Goal: Complete application form: Complete application form

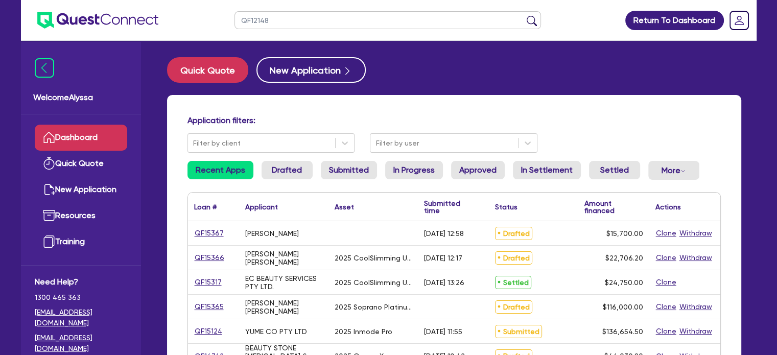
type input "QF12148"
click at [523, 15] on button "submit" at bounding box center [531, 22] width 16 height 14
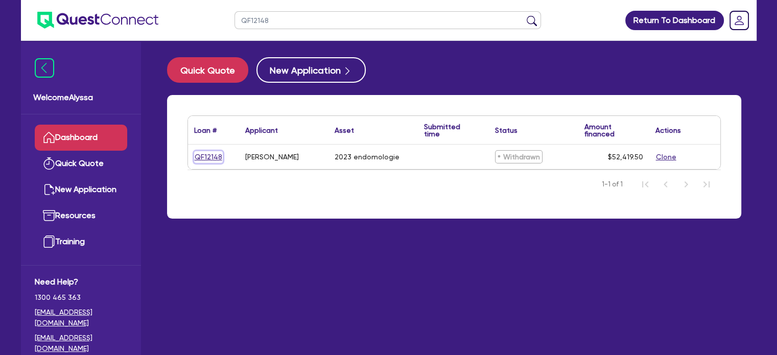
click at [208, 159] on link "QF12148" at bounding box center [208, 157] width 29 height 12
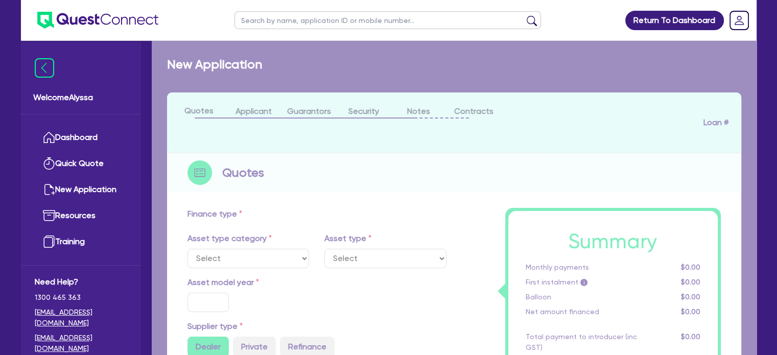
select select "TERTIARY_ASSETS"
type input "2023"
radio input "true"
type input "70,995"
type input "20,000"
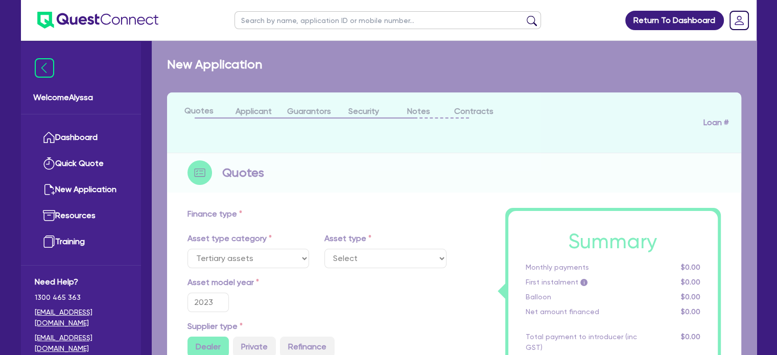
type input "5"
type input "2,620.98"
type input "16.95"
type input "395"
type input "900"
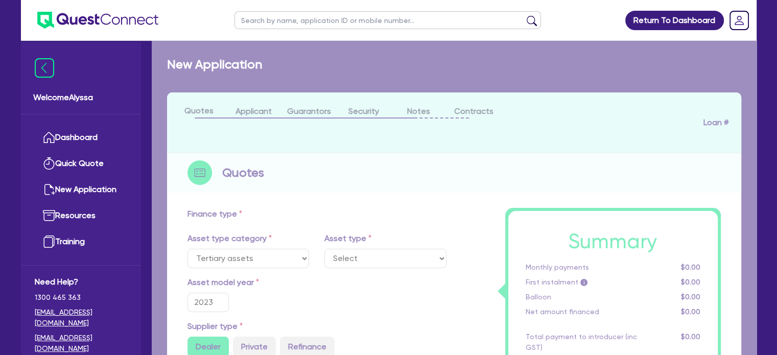
select select "BEAUTY_EQUIPMENT"
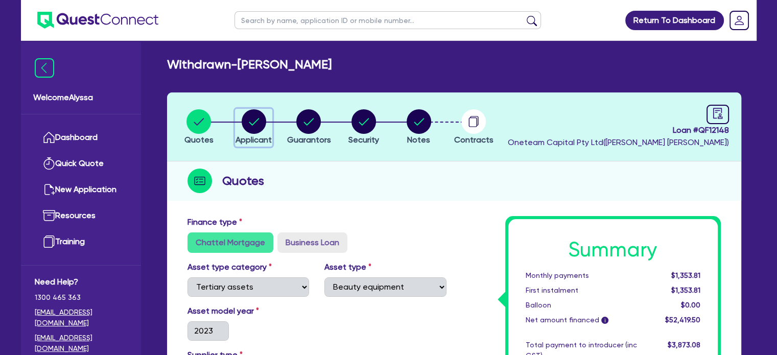
click at [247, 122] on circle "button" at bounding box center [254, 121] width 25 height 25
select select "SOLE_TRADER"
select select "HEALTH_BEAUTY"
select select "OTHER_HEALTH_BEAUTY"
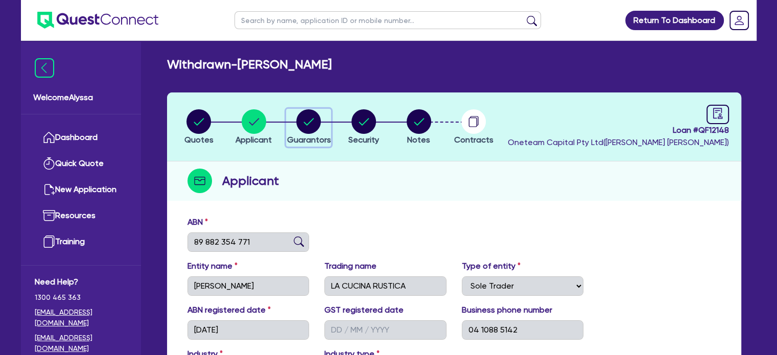
click at [308, 132] on circle "button" at bounding box center [308, 121] width 25 height 25
select select "MRS"
select select "WA"
select select "DE_FACTO"
select select "CASH"
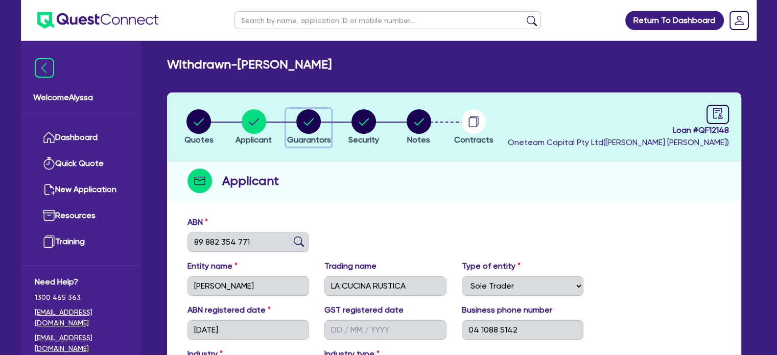
select select "VEHICLE"
select select "HOUSEHOLD_PERSONAL"
select select "OTHER"
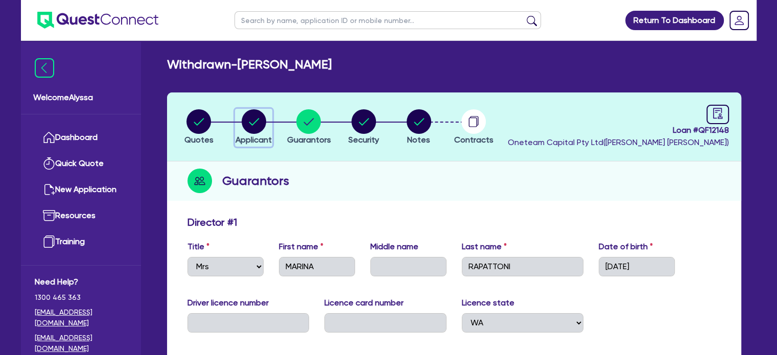
click at [263, 125] on circle "button" at bounding box center [254, 121] width 25 height 25
select select "SOLE_TRADER"
select select "HEALTH_BEAUTY"
select select "OTHER_HEALTH_BEAUTY"
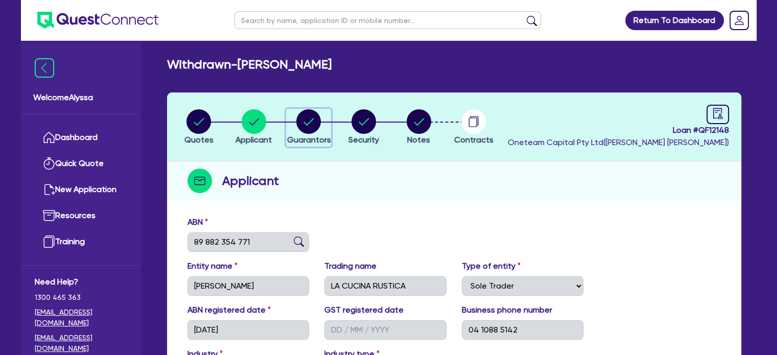
click at [307, 136] on span "Guarantors" at bounding box center [308, 140] width 44 height 10
select select "MRS"
select select "WA"
select select "DE_FACTO"
select select "CASH"
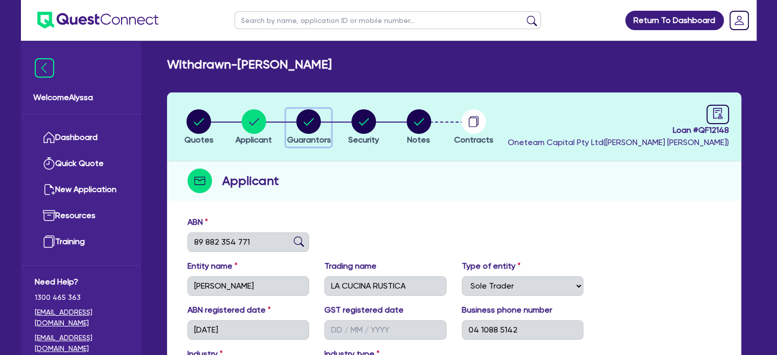
select select "VEHICLE"
select select "HOUSEHOLD_PERSONAL"
select select "OTHER"
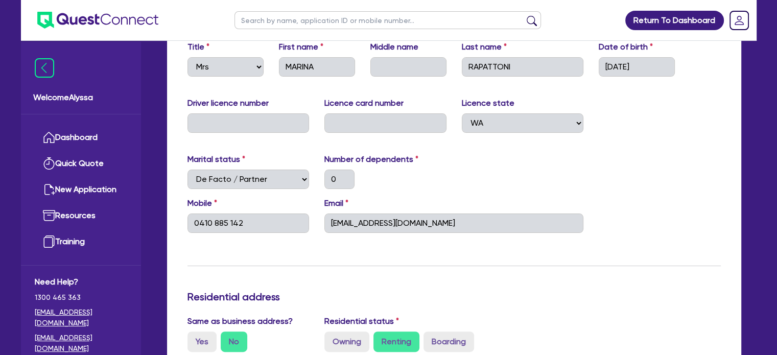
scroll to position [200, 0]
click at [90, 142] on link "Dashboard" at bounding box center [81, 138] width 92 height 26
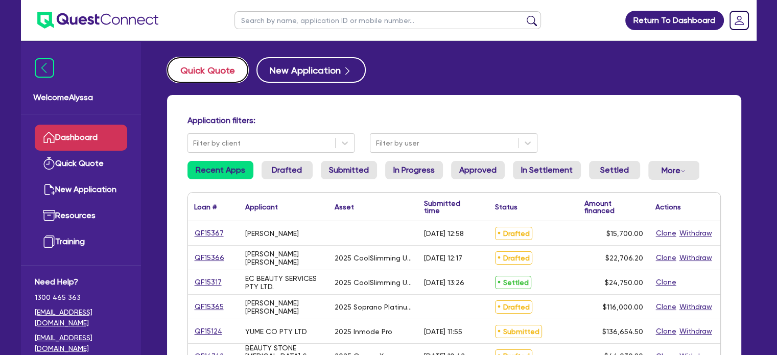
click at [208, 70] on button "Quick Quote" at bounding box center [207, 70] width 81 height 26
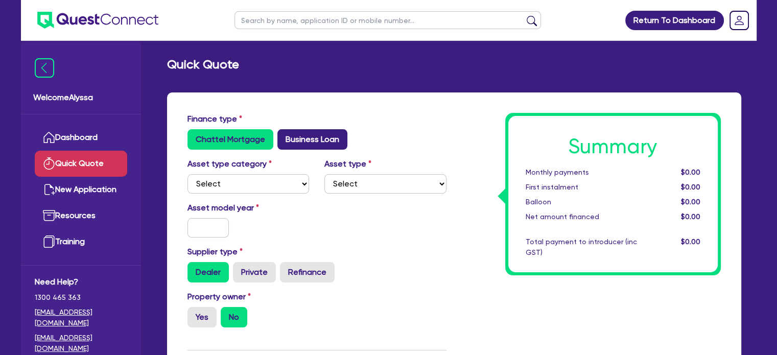
click at [300, 141] on label "Business Loan" at bounding box center [312, 139] width 70 height 20
click at [284, 136] on input "Business Loan" at bounding box center [280, 132] width 7 height 7
radio input "true"
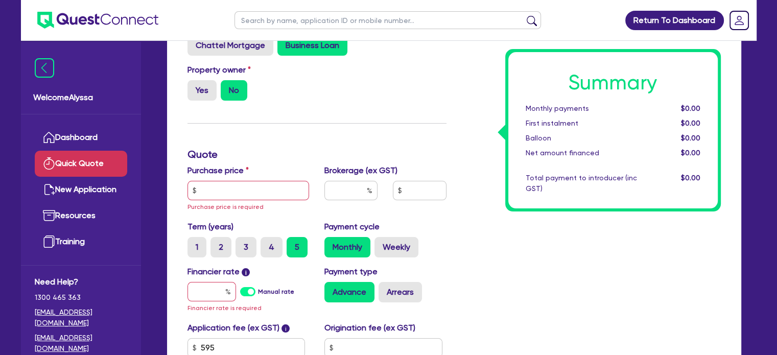
scroll to position [95, 0]
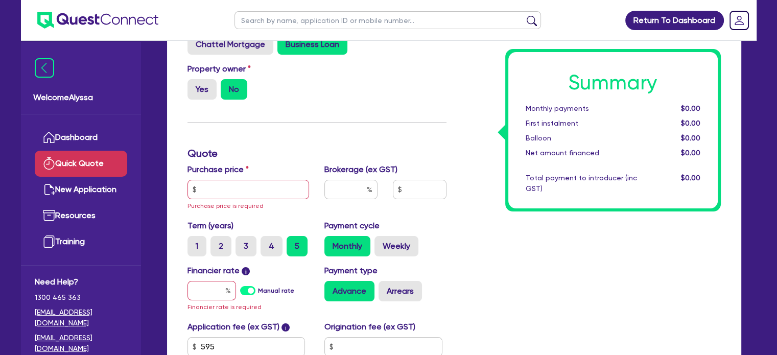
click at [244, 201] on div "Purchase price Purchase price is required" at bounding box center [248, 187] width 137 height 48
click at [236, 189] on input "text" at bounding box center [248, 189] width 122 height 19
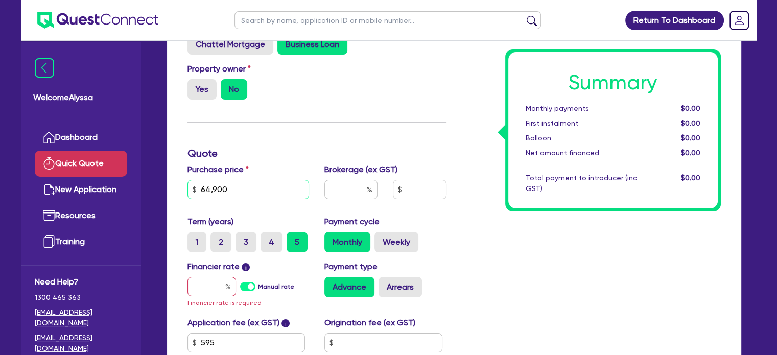
type input "64,900"
click at [341, 186] on input "text" at bounding box center [350, 189] width 53 height 19
click at [212, 289] on input "text" at bounding box center [211, 286] width 49 height 19
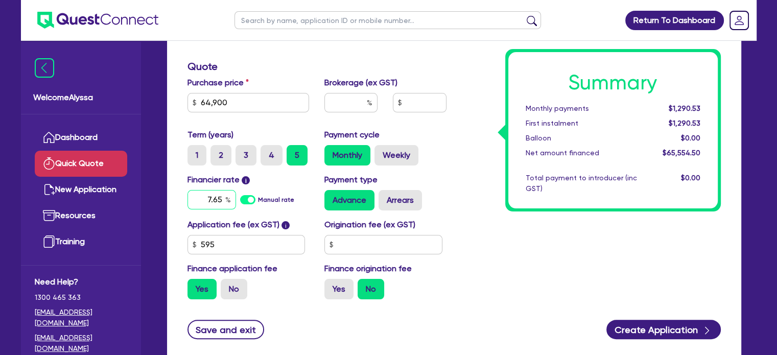
scroll to position [183, 0]
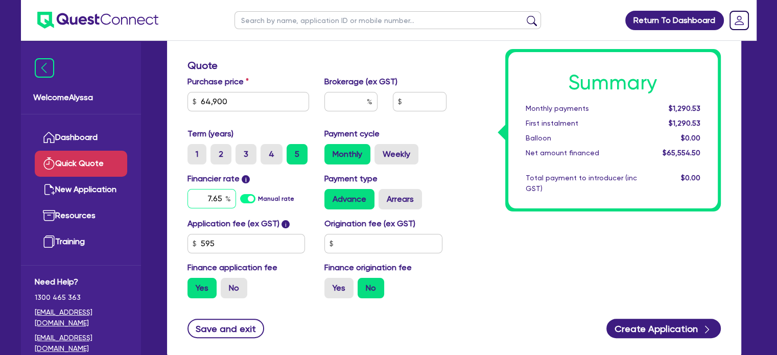
type input "7.65"
click at [341, 99] on input "text" at bounding box center [350, 101] width 53 height 19
type input "4"
type input "2,622.18"
click at [467, 170] on div "Summary Monthly payments $1,309.91 First instalment $1,309.91 Balloon $0.00 Net…" at bounding box center [591, 118] width 274 height 376
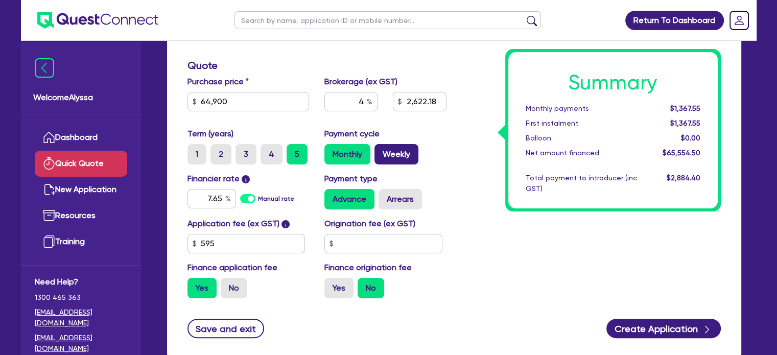
click at [389, 148] on label "Weekly" at bounding box center [396, 154] width 44 height 20
click at [381, 148] on input "Weekly" at bounding box center [377, 147] width 7 height 7
radio input "true"
type input "2,622.18"
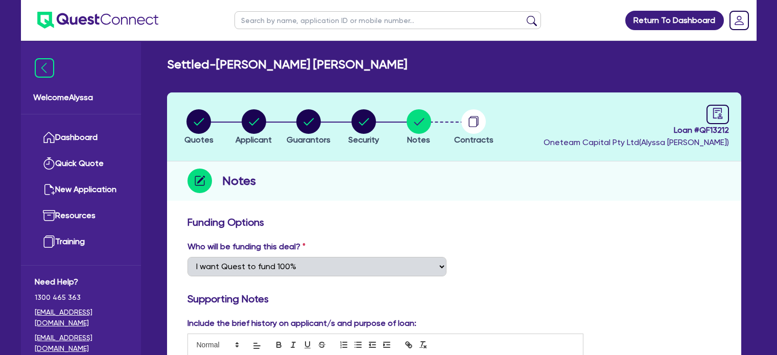
select select "Quest Finance - Own Book"
click at [280, 15] on input "text" at bounding box center [387, 20] width 306 height 18
type input "meagan"
click button "submit" at bounding box center [531, 22] width 16 height 14
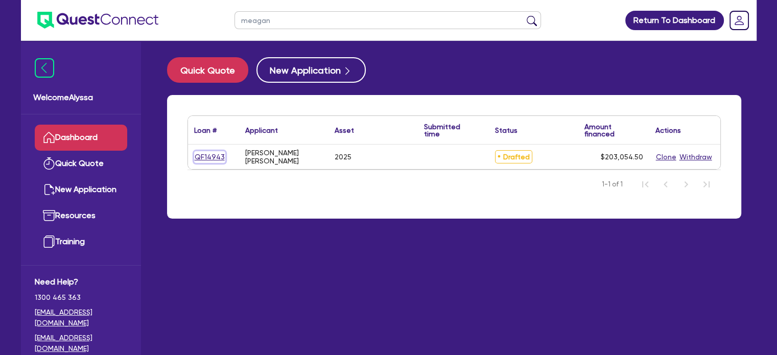
click at [212, 159] on link "QF14943" at bounding box center [209, 157] width 31 height 12
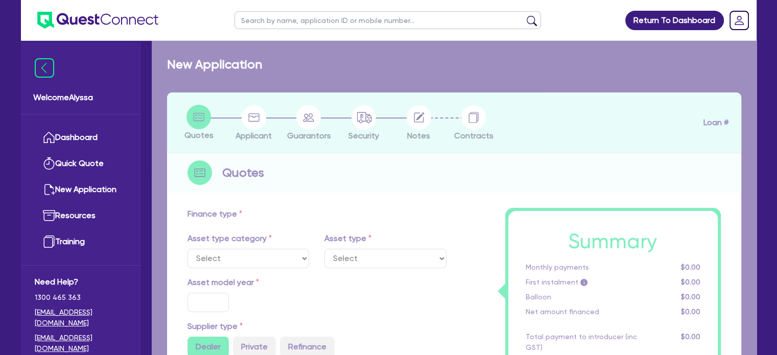
select select "SECONDARY_ASSETS"
type input "2025"
type input "253,000"
type input "50,600"
type input "6"
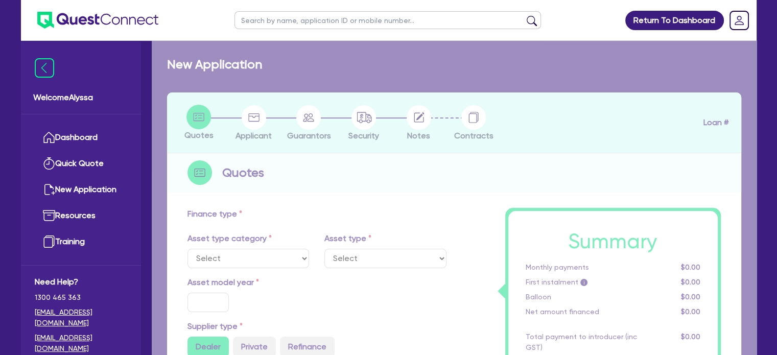
type input "12,183.27"
type input "8.49"
select select "MEDICAL_DENTAL_LABORATORY_EQUIPMENT"
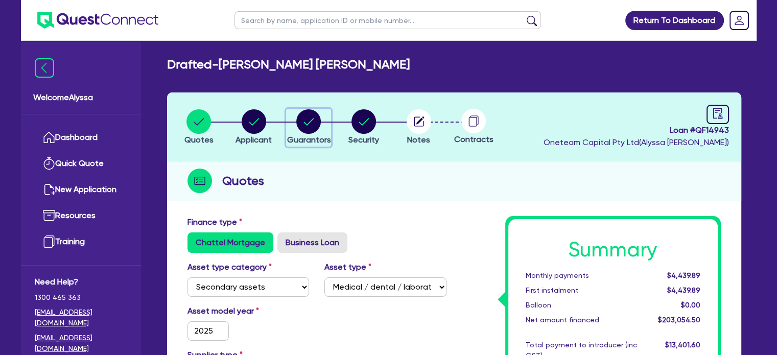
click at [308, 118] on circle "button" at bounding box center [308, 121] width 25 height 25
select select "MRS"
select select "[GEOGRAPHIC_DATA]"
select select "MARRIED"
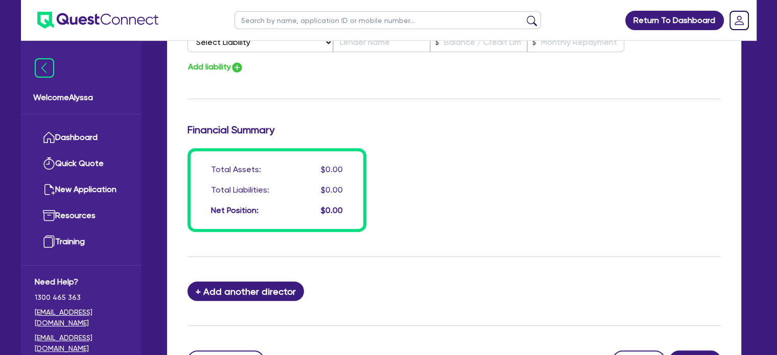
scroll to position [596, 0]
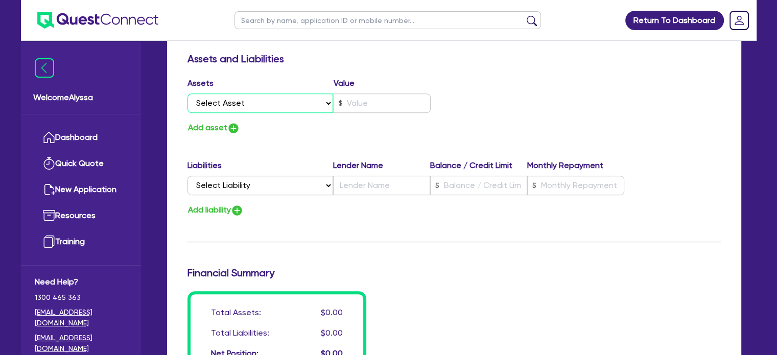
click at [268, 101] on select "Select Asset Cash Property Investment property Vehicle Truck Trailer Equipment …" at bounding box center [260, 102] width 146 height 19
select select "CASH"
click at [187, 93] on select "Select Asset Cash Property Investment property Vehicle Truck Trailer Equipment …" at bounding box center [260, 102] width 146 height 19
type input "0"
type input "0415 526 756"
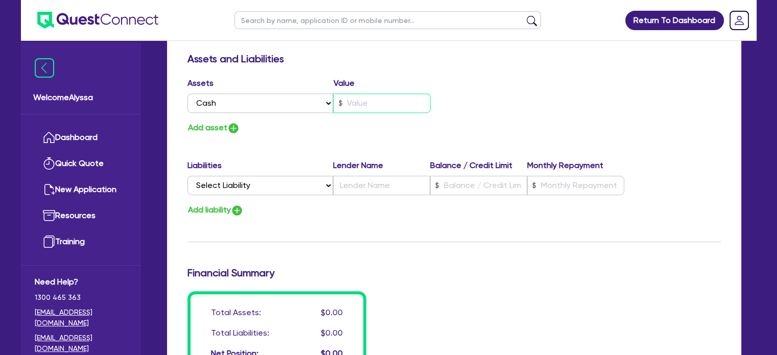
type input "0"
type input "0415 526 756"
type input "2"
type input "0"
type input "0415 526 756"
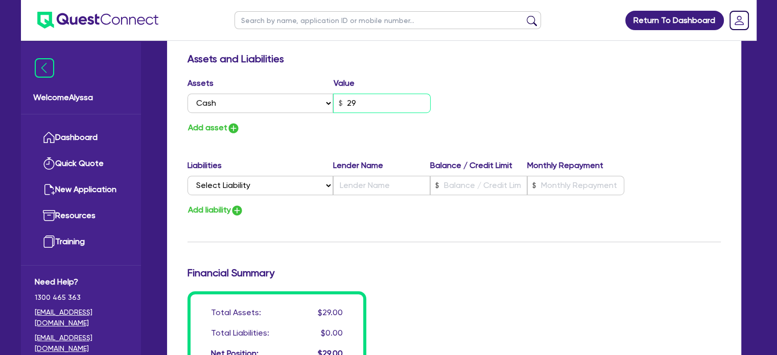
type input "290"
type input "0"
type input "0415 526 756"
type input "0"
type input "0415 526 756"
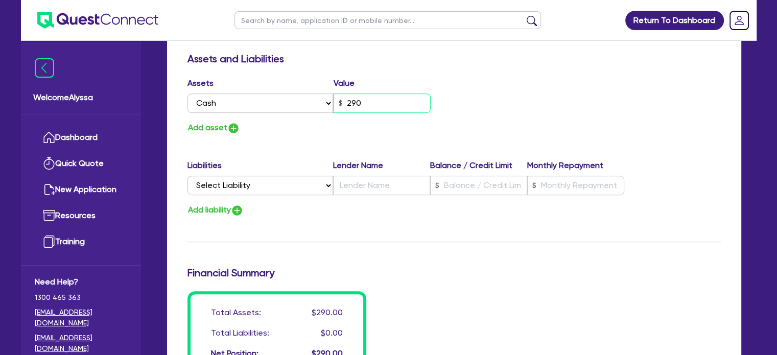
type input "2,900"
type input "0"
type input "0415 526 756"
type input "29,000"
type input "0"
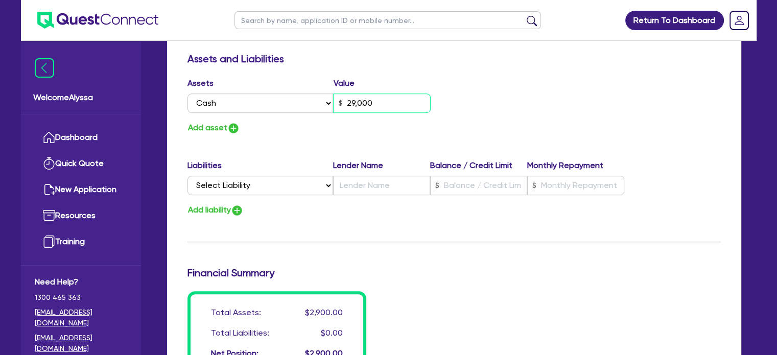
type input "0415 526 756"
type input "290,000"
click at [501, 123] on div "Assets Value Select Asset Cash Property Investment property Vehicle Truck Trail…" at bounding box center [454, 106] width 548 height 58
